Goal: Register for event/course

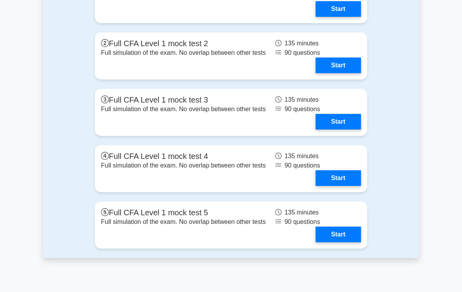
scroll to position [1199, 0]
click at [316, 17] on link "Start" at bounding box center [338, 9] width 45 height 16
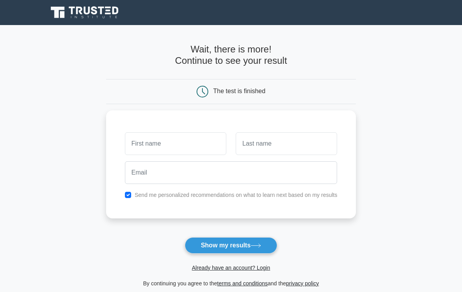
click at [125, 192] on input "checkbox" at bounding box center [128, 195] width 6 height 6
click at [143, 198] on div "Send me personalized recommendations on what to learn next based on my results" at bounding box center [231, 165] width 250 height 108
click at [132, 197] on div "Send me personalized recommendations on what to learn next based on my results" at bounding box center [231, 194] width 222 height 9
click at [125, 195] on input "checkbox" at bounding box center [128, 195] width 6 height 6
checkbox input "true"
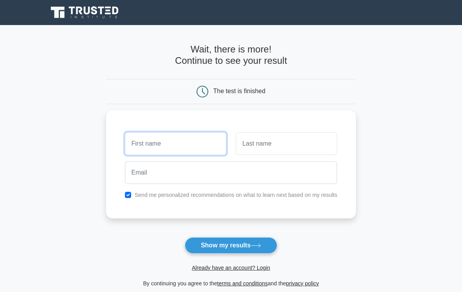
click at [153, 143] on input "text" at bounding box center [176, 143] width 102 height 23
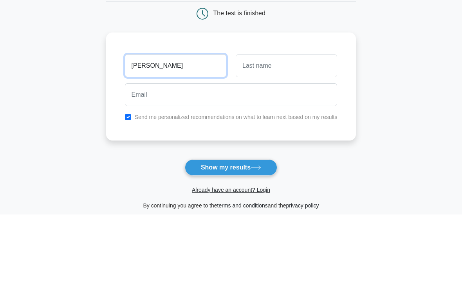
type input "[PERSON_NAME]"
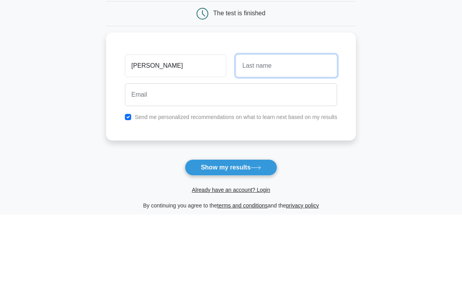
click at [288, 132] on input "text" at bounding box center [287, 143] width 102 height 23
type input "Kumat"
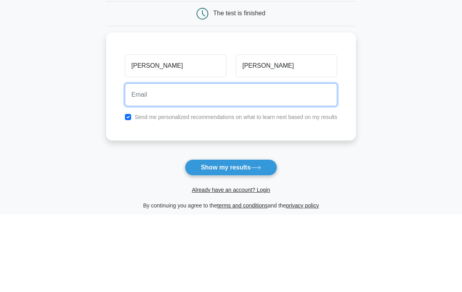
click at [215, 161] on input "email" at bounding box center [231, 172] width 213 height 23
type input "hardikakumat@gmail.com"
click at [231, 237] on button "Show my results" at bounding box center [231, 245] width 92 height 16
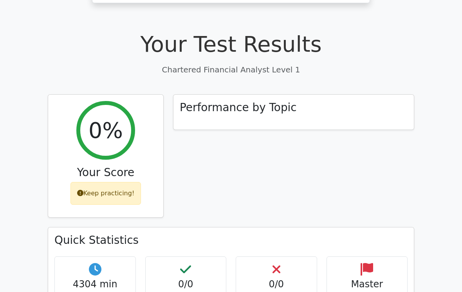
scroll to position [223, 0]
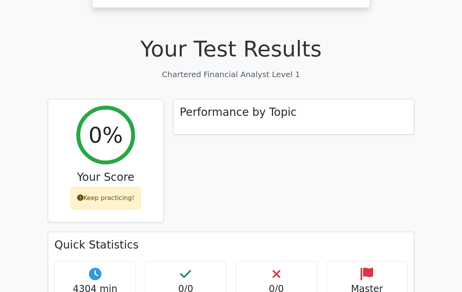
click at [88, 187] on div "Keep practicing!" at bounding box center [106, 198] width 71 height 23
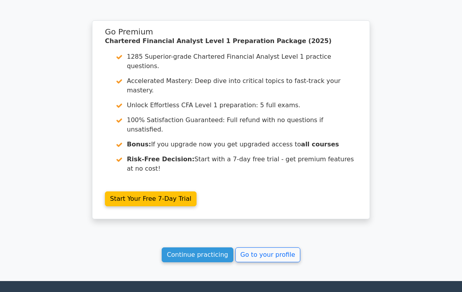
scroll to position [638, 0]
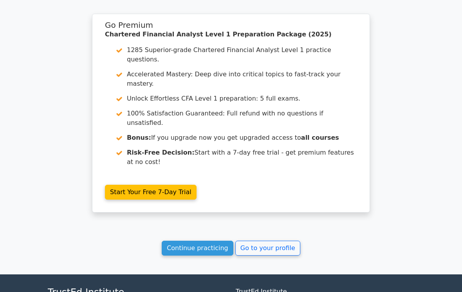
click at [190, 241] on link "Continue practicing" at bounding box center [198, 248] width 72 height 15
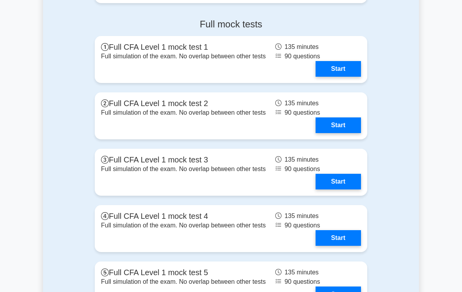
scroll to position [1202, 0]
click at [326, 133] on link "Start" at bounding box center [338, 126] width 45 height 16
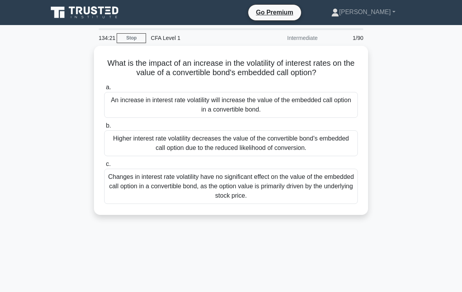
click at [192, 151] on div "Higher interest rate volatility decreases the value of the convertible bond's e…" at bounding box center [231, 144] width 254 height 26
click at [104, 129] on input "b. Higher interest rate volatility decreases the value of the convertible bond'…" at bounding box center [104, 125] width 0 height 5
